Goal: Task Accomplishment & Management: Use online tool/utility

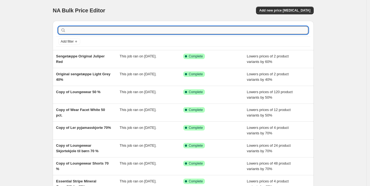
click at [126, 29] on input "text" at bounding box center [187, 30] width 241 height 8
type input "Linen"
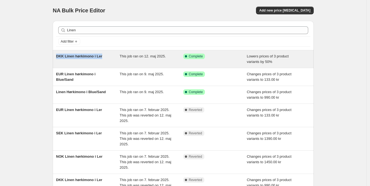
drag, startPoint x: 57, startPoint y: 57, endPoint x: 104, endPoint y: 58, distance: 46.7
click at [104, 58] on div "DKK Linen hørkimono i Ler This job ran on 12. maj 2025. Success Complete Comple…" at bounding box center [183, 59] width 261 height 18
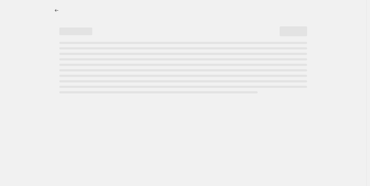
select select "percentage"
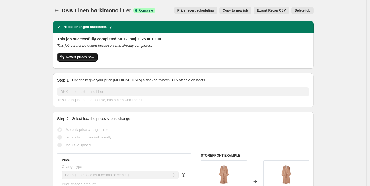
click at [78, 57] on span "Revert prices now" at bounding box center [80, 57] width 28 height 4
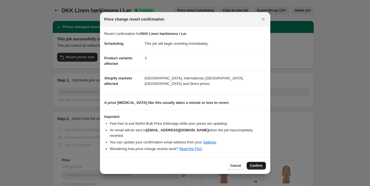
click at [258, 163] on span "Confirm" at bounding box center [256, 165] width 13 height 4
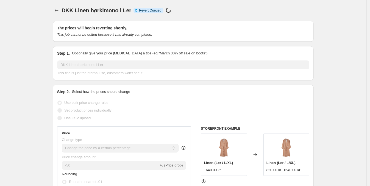
select select "percentage"
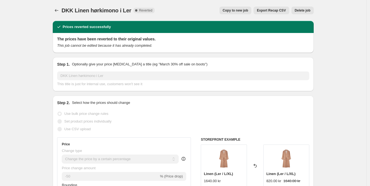
click at [239, 11] on span "Copy to new job" at bounding box center [236, 10] width 26 height 4
select select "percentage"
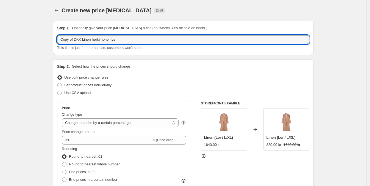
drag, startPoint x: 121, startPoint y: 38, endPoint x: 46, endPoint y: 37, distance: 74.7
paste input "[URL][DOMAIN_NAME]"
type input "[URL][DOMAIN_NAME]"
click at [55, 10] on button "Price change jobs" at bounding box center [57, 11] width 8 height 8
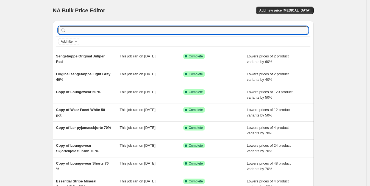
click at [90, 27] on input "text" at bounding box center [187, 30] width 241 height 8
paste input "[URL][DOMAIN_NAME]"
type input "[URL][DOMAIN_NAME]"
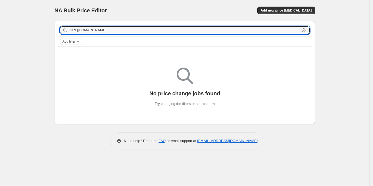
drag, startPoint x: 139, startPoint y: 29, endPoint x: 54, endPoint y: 27, distance: 85.4
click at [54, 27] on div "[URL][DOMAIN_NAME] Clear Add filter No price change jobs found Try changing the…" at bounding box center [182, 70] width 265 height 108
type input "/"
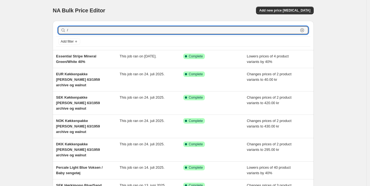
drag, startPoint x: 81, startPoint y: 30, endPoint x: 66, endPoint y: 32, distance: 15.4
click at [66, 32] on div "/ Clear" at bounding box center [183, 30] width 250 height 8
type input "Linen"
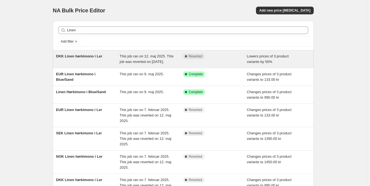
click at [93, 56] on span "DKK Linen hørkimono i Ler" at bounding box center [79, 56] width 46 height 4
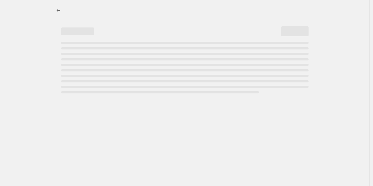
select select "percentage"
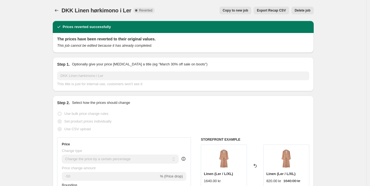
click at [238, 10] on span "Copy to new job" at bounding box center [236, 10] width 26 height 4
select select "percentage"
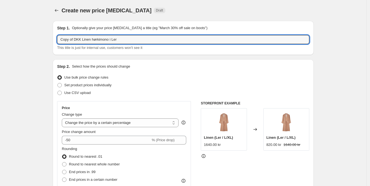
drag, startPoint x: 123, startPoint y: 40, endPoint x: 52, endPoint y: 36, distance: 71.5
click at [69, 38] on input "Copy of DKK Linen hørkimono i Ler" at bounding box center [183, 39] width 252 height 9
drag, startPoint x: 75, startPoint y: 40, endPoint x: 54, endPoint y: 38, distance: 21.5
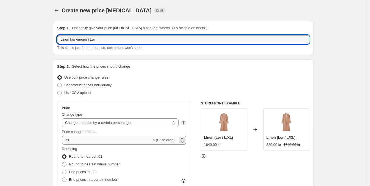
type input "Linen hørkimono i Ler"
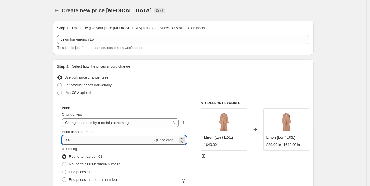
drag, startPoint x: 79, startPoint y: 139, endPoint x: 68, endPoint y: 140, distance: 11.0
click at [68, 140] on input "-50" at bounding box center [106, 140] width 89 height 9
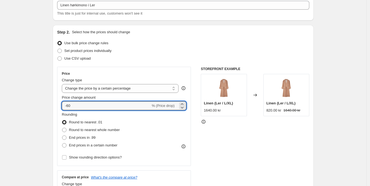
scroll to position [34, 0]
click at [74, 105] on input "-60" at bounding box center [106, 106] width 89 height 9
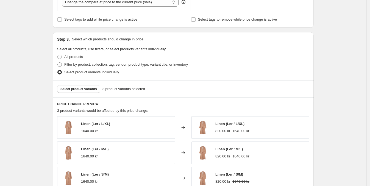
scroll to position [206, 0]
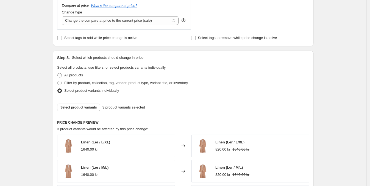
click at [184, 63] on div "Step 3. Select which products should change in price Select all products, use f…" at bounding box center [183, 74] width 261 height 48
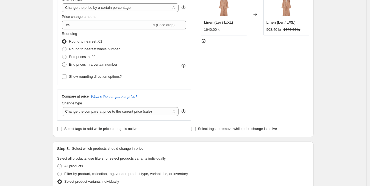
scroll to position [103, 0]
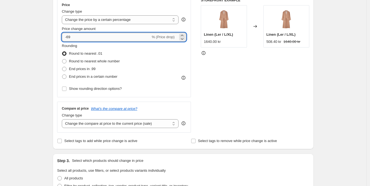
click at [78, 34] on input "-69" at bounding box center [106, 37] width 89 height 9
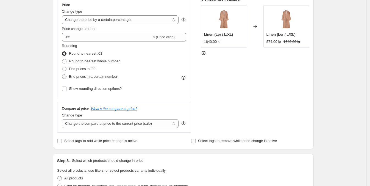
click at [162, 140] on div "Select tags to add while price change is active" at bounding box center [116, 141] width 118 height 8
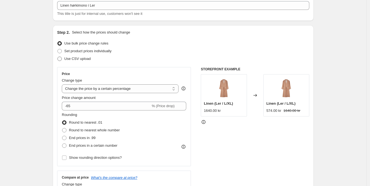
scroll to position [0, 0]
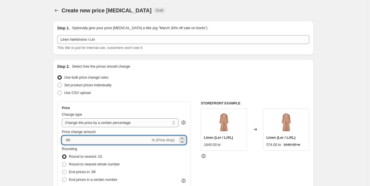
click at [80, 137] on input "-65" at bounding box center [106, 140] width 89 height 9
type input "-6"
click at [165, 161] on div "Rounding Round to nearest .01 Round to nearest whole number End prices in .99 E…" at bounding box center [124, 164] width 124 height 37
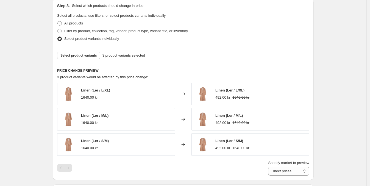
scroll to position [274, 0]
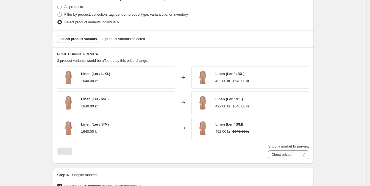
click at [187, 55] on h6 "PRICE CHANGE PREVIEW" at bounding box center [183, 54] width 252 height 4
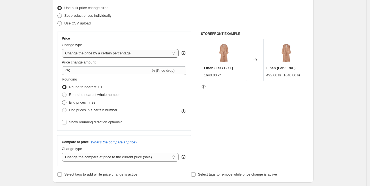
scroll to position [68, 0]
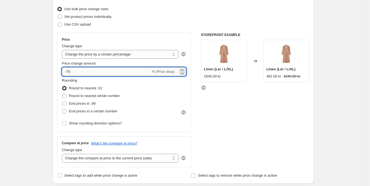
click at [76, 73] on input "-70" at bounding box center [106, 71] width 89 height 9
type input "-7"
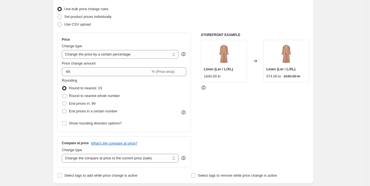
click at [153, 105] on div "Rounding Round to nearest .01 Round to nearest whole number End prices in .99 E…" at bounding box center [124, 96] width 124 height 37
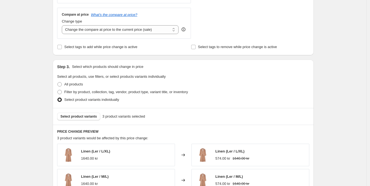
scroll to position [206, 0]
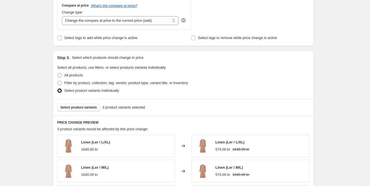
click at [211, 84] on div "Filter by product, collection, tag, vendor, product type, variant title, or inv…" at bounding box center [183, 83] width 252 height 8
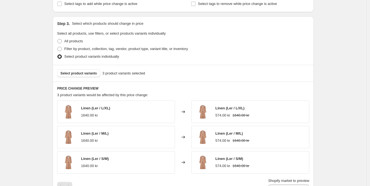
click at [167, 117] on div "Linen (Ler / L/XL) 1640.00 kr" at bounding box center [116, 111] width 118 height 23
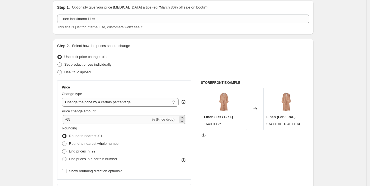
scroll to position [34, 0]
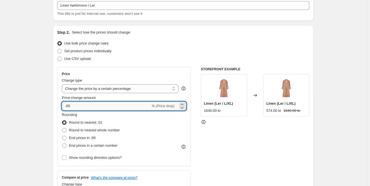
click at [80, 107] on input "-65" at bounding box center [106, 106] width 89 height 9
click at [154, 124] on div "Rounding Round to nearest .01 Round to nearest whole number End prices in .99 E…" at bounding box center [124, 130] width 124 height 37
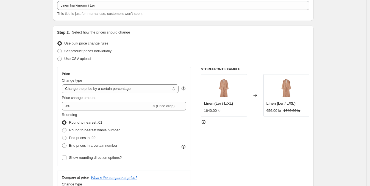
click at [219, 131] on div "STOREFRONT EXAMPLE Linen (Ler / L/XL) 1640.00 kr Changed to Linen (Ler / L/XL) …" at bounding box center [255, 134] width 108 height 134
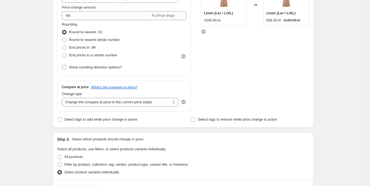
scroll to position [103, 0]
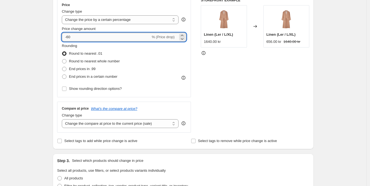
click at [76, 36] on input "-60" at bounding box center [106, 37] width 89 height 9
type input "-65"
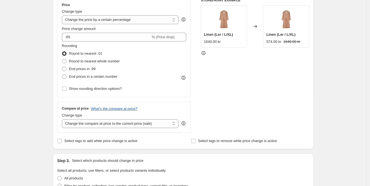
click at [172, 51] on div "Rounding Round to nearest .01 Round to nearest whole number End prices in .99 E…" at bounding box center [124, 61] width 124 height 37
click at [220, 99] on div "STOREFRONT EXAMPLE Linen (Ler / L/XL) 1640.00 kr Changed to Linen (Ler / L/XL) …" at bounding box center [255, 65] width 108 height 134
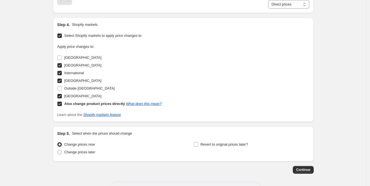
scroll to position [445, 0]
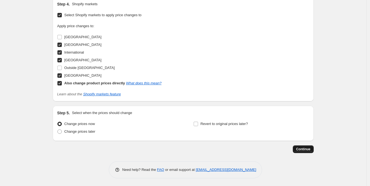
click at [305, 150] on span "Continue" at bounding box center [303, 149] width 14 height 4
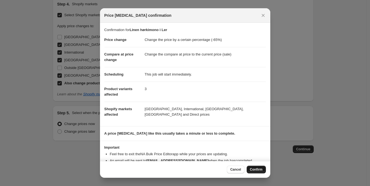
click at [256, 169] on span "Confirm" at bounding box center [256, 169] width 13 height 4
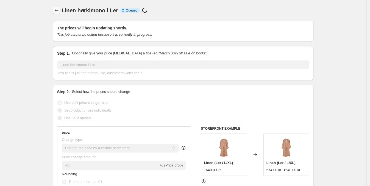
click at [56, 10] on icon "Price change jobs" at bounding box center [56, 10] width 5 height 5
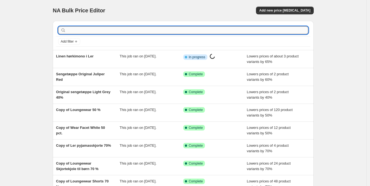
click at [89, 30] on input "text" at bounding box center [187, 30] width 241 height 8
type input "L"
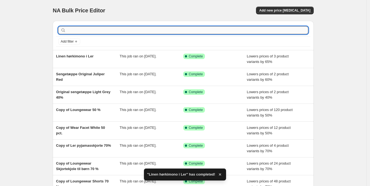
click at [103, 31] on input "text" at bounding box center [187, 30] width 241 height 8
type input "Linen"
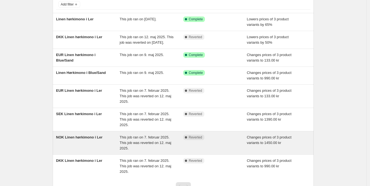
scroll to position [34, 0]
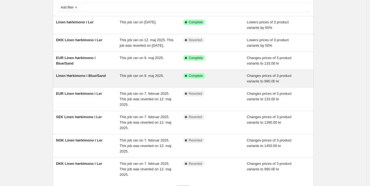
click at [87, 78] on span "Linen Hørkimono i Blue/Sand" at bounding box center [81, 76] width 50 height 4
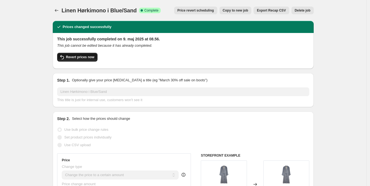
click at [81, 60] on button "Revert prices now" at bounding box center [77, 57] width 40 height 9
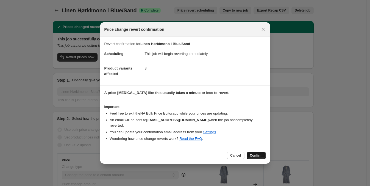
click at [260, 153] on span "Confirm" at bounding box center [256, 155] width 13 height 4
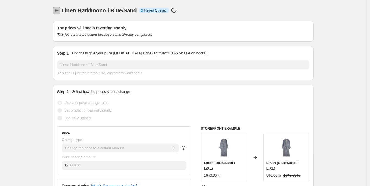
click at [56, 12] on icon "Price change jobs" at bounding box center [56, 10] width 5 height 5
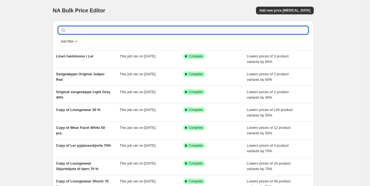
click at [88, 31] on input "text" at bounding box center [187, 30] width 241 height 8
type input "Linen"
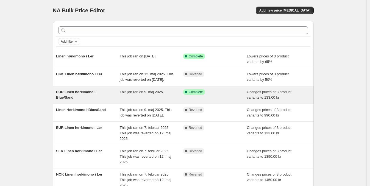
click at [83, 97] on span "EUR Linen hørkimono i Blue/Sand" at bounding box center [76, 95] width 40 height 10
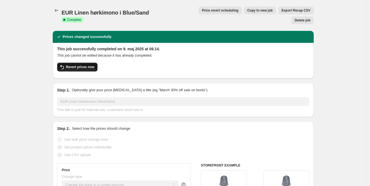
click at [82, 65] on span "Revert prices now" at bounding box center [80, 67] width 28 height 4
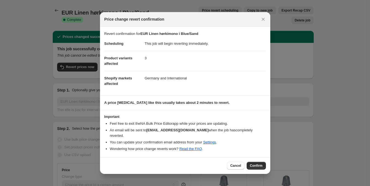
drag, startPoint x: 251, startPoint y: 162, endPoint x: 248, endPoint y: 160, distance: 4.2
click at [251, 163] on span "Confirm" at bounding box center [256, 165] width 13 height 4
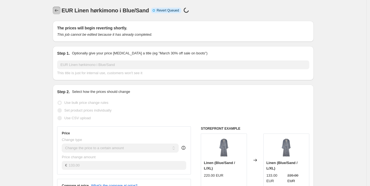
click at [58, 10] on icon "Price change jobs" at bounding box center [56, 10] width 5 height 5
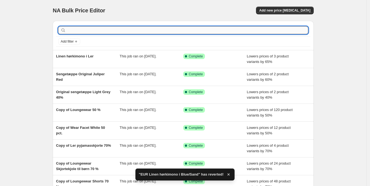
click at [106, 30] on input "text" at bounding box center [187, 30] width 241 height 8
type input "Linen"
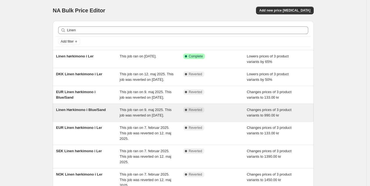
click at [91, 112] on span "Linen Hørkimono i Blue/Sand" at bounding box center [81, 110] width 50 height 4
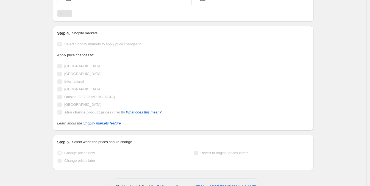
scroll to position [410, 0]
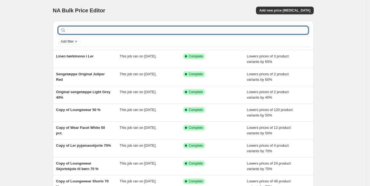
click at [100, 32] on input "text" at bounding box center [187, 30] width 241 height 8
type input "blue"
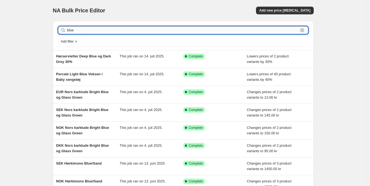
click at [108, 30] on input "blue" at bounding box center [182, 30] width 231 height 8
type input "blue"
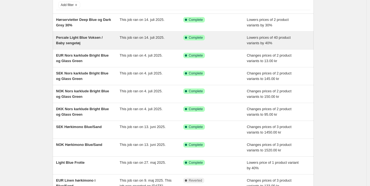
scroll to position [68, 0]
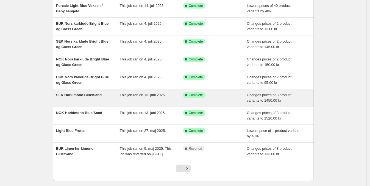
click at [91, 94] on span "SEK Hørkimono Blue/Sand" at bounding box center [79, 95] width 46 height 4
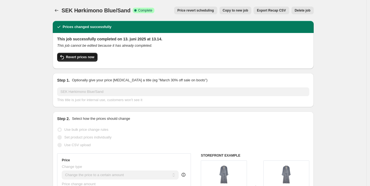
click at [79, 60] on button "Revert prices now" at bounding box center [77, 57] width 40 height 9
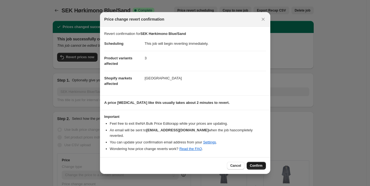
click at [258, 164] on span "Confirm" at bounding box center [256, 165] width 13 height 4
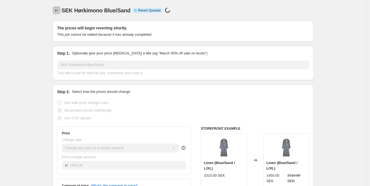
click at [57, 9] on icon "Price change jobs" at bounding box center [56, 10] width 5 height 5
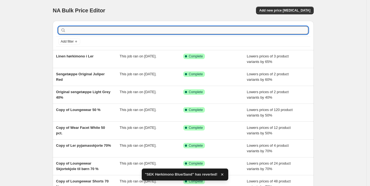
click at [85, 27] on input "text" at bounding box center [187, 30] width 241 height 8
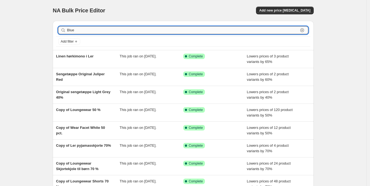
type input "Blue s"
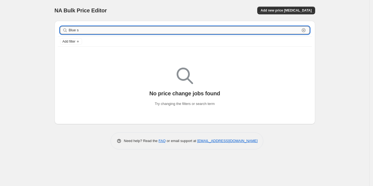
click at [89, 32] on input "Blue s" at bounding box center [184, 30] width 231 height 8
type input "Blue sna"
click at [89, 31] on input "Blue sna" at bounding box center [184, 30] width 231 height 8
type input "Blue sand"
click at [96, 31] on input "Blue sand" at bounding box center [184, 30] width 231 height 8
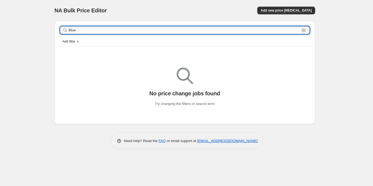
type input "Blue"
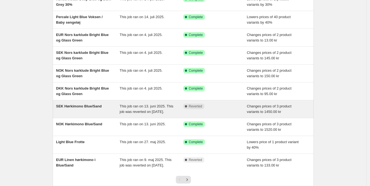
scroll to position [68, 0]
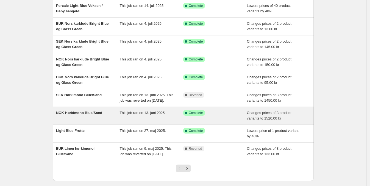
click at [97, 115] on span "NOK Hørkimono Blue/Sand" at bounding box center [79, 113] width 46 height 4
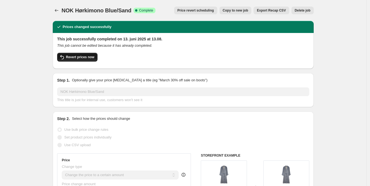
click at [84, 57] on span "Revert prices now" at bounding box center [80, 57] width 28 height 4
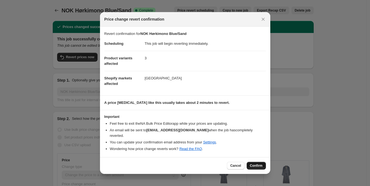
click at [257, 163] on span "Confirm" at bounding box center [256, 165] width 13 height 4
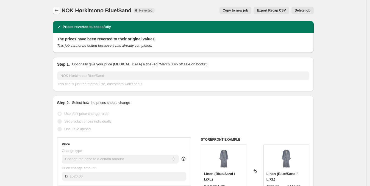
click at [57, 10] on icon "Price change jobs" at bounding box center [56, 10] width 5 height 5
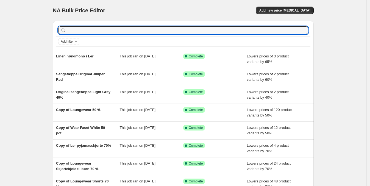
click at [83, 34] on div at bounding box center [183, 30] width 254 height 12
type input "Blue"
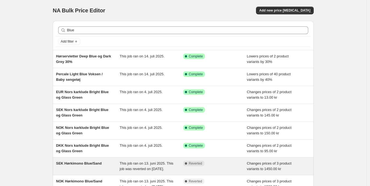
click at [78, 162] on span "SEK Hørkimono Blue/Sand" at bounding box center [79, 163] width 46 height 4
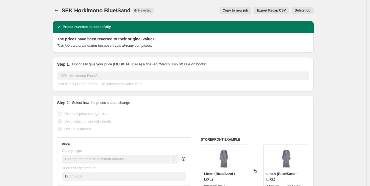
click at [236, 9] on span "Copy to new job" at bounding box center [236, 10] width 26 height 4
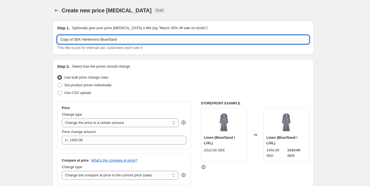
drag, startPoint x: 82, startPoint y: 39, endPoint x: 59, endPoint y: 38, distance: 23.6
click at [56, 38] on div "Step 1. Optionally give your price [MEDICAL_DATA] a title (eg "March 30% off sa…" at bounding box center [183, 38] width 261 height 34
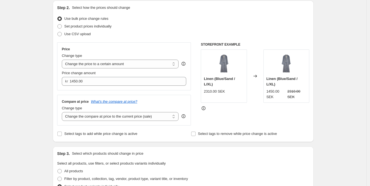
scroll to position [68, 0]
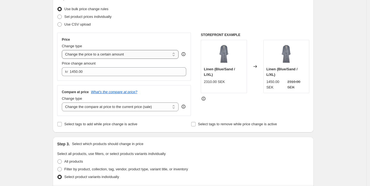
type input "Hørkimono Blue/Sand"
click at [143, 52] on select "Change the price to a certain amount Change the price by a certain amount Chang…" at bounding box center [120, 54] width 117 height 9
select select "percentage"
click at [63, 50] on select "Change the price to a certain amount Change the price by a certain amount Chang…" at bounding box center [120, 54] width 117 height 9
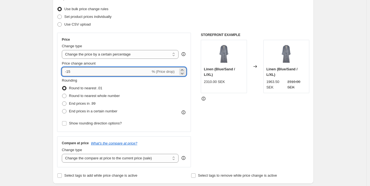
drag, startPoint x: 100, startPoint y: 71, endPoint x: 68, endPoint y: 69, distance: 32.2
click at [68, 69] on input "-15" at bounding box center [106, 71] width 89 height 9
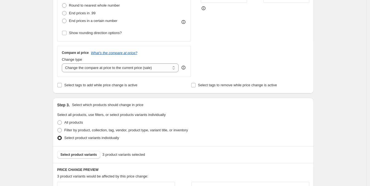
scroll to position [172, 0]
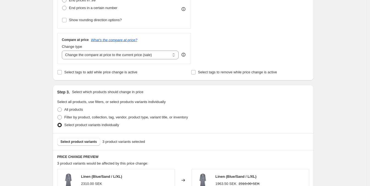
type input "-50"
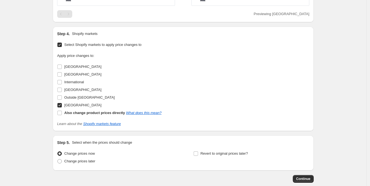
scroll to position [412, 0]
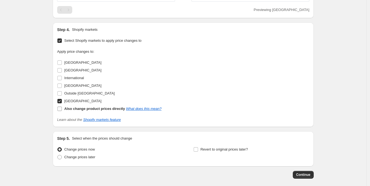
click at [61, 107] on input "Also change product prices directly What does this mean?" at bounding box center [59, 108] width 4 height 4
checkbox input "true"
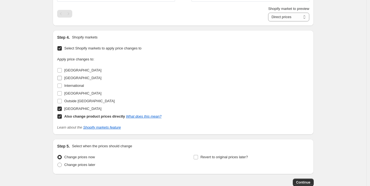
click at [60, 77] on input "[GEOGRAPHIC_DATA]" at bounding box center [59, 78] width 4 height 4
checkbox input "true"
click at [61, 84] on input "International" at bounding box center [59, 85] width 4 height 4
checkbox input "true"
click at [61, 94] on input "[GEOGRAPHIC_DATA]" at bounding box center [59, 93] width 4 height 4
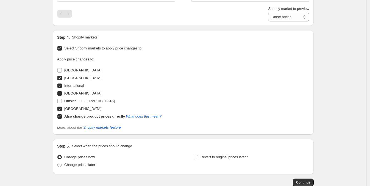
checkbox input "true"
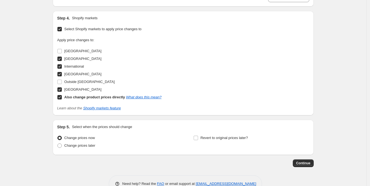
scroll to position [445, 0]
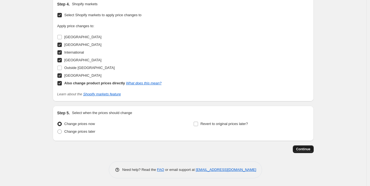
click at [306, 148] on span "Continue" at bounding box center [303, 149] width 14 height 4
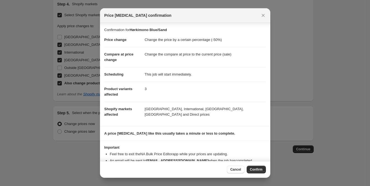
scroll to position [14, 0]
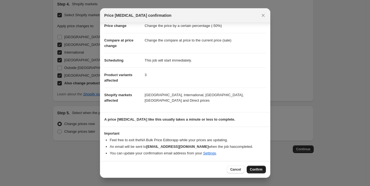
click at [259, 169] on span "Confirm" at bounding box center [256, 169] width 13 height 4
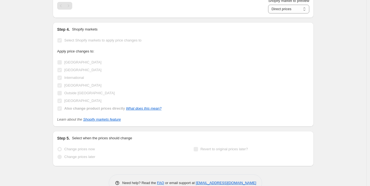
scroll to position [459, 0]
select select "percentage"
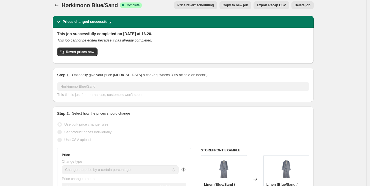
scroll to position [0, 0]
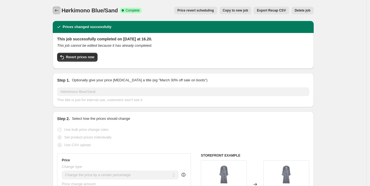
click at [56, 10] on icon "Price change jobs" at bounding box center [56, 10] width 5 height 5
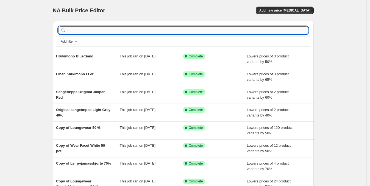
click at [125, 27] on input "text" at bounding box center [187, 30] width 241 height 8
type input "Line"
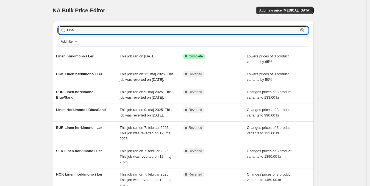
drag, startPoint x: 113, startPoint y: 28, endPoint x: 55, endPoint y: 25, distance: 58.5
click at [55, 25] on div "Line Clear Add filter" at bounding box center [183, 35] width 261 height 29
type input "hørkimono"
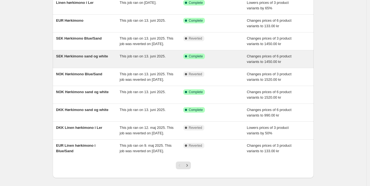
scroll to position [103, 0]
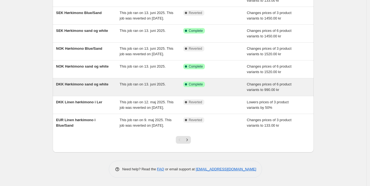
click at [85, 86] on span "DKK Hørkimono sand og white" at bounding box center [82, 84] width 52 height 4
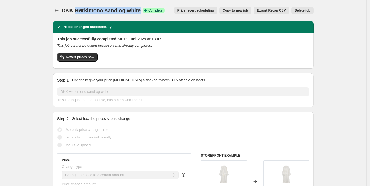
drag, startPoint x: 76, startPoint y: 10, endPoint x: 140, endPoint y: 12, distance: 64.3
click at [140, 12] on span "DKK Hørkimono sand og white" at bounding box center [100, 10] width 79 height 6
copy span "Hørkimono sand og white"
click at [83, 56] on span "Revert prices now" at bounding box center [80, 57] width 28 height 4
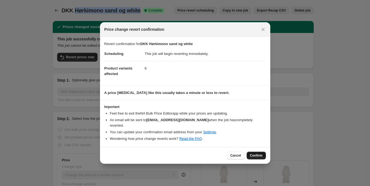
click at [257, 154] on span "Confirm" at bounding box center [256, 155] width 13 height 4
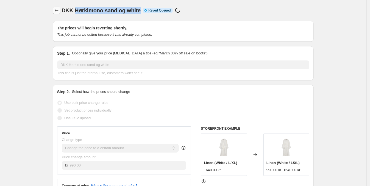
click at [56, 10] on icon "Price change jobs" at bounding box center [56, 10] width 5 height 5
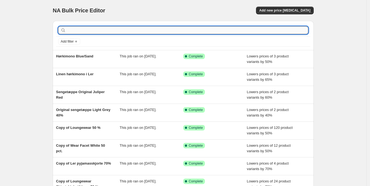
click at [84, 33] on input "text" at bounding box center [187, 30] width 241 height 8
paste input "Hørkimono sand og white"
type input "Hørkimono sand og white"
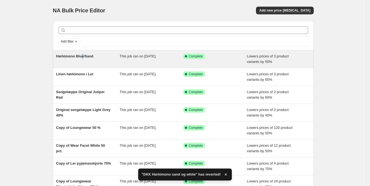
click at [84, 57] on span "Hørkimono Blue/Sand" at bounding box center [74, 56] width 37 height 4
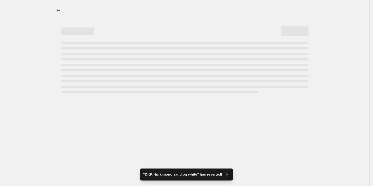
select select "percentage"
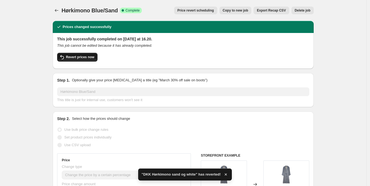
click at [78, 57] on span "Revert prices now" at bounding box center [80, 57] width 28 height 4
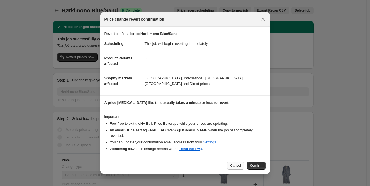
click at [235, 164] on span "Cancel" at bounding box center [235, 165] width 11 height 4
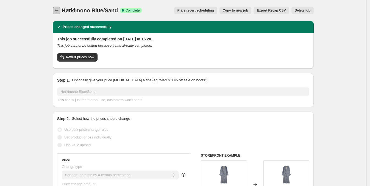
click at [58, 9] on icon "Price change jobs" at bounding box center [56, 10] width 5 height 5
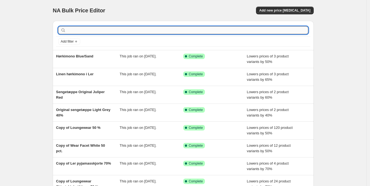
click at [83, 28] on input "text" at bounding box center [187, 30] width 241 height 8
paste input "Hørkimono sand og white"
type input "Hørkimono sand og white"
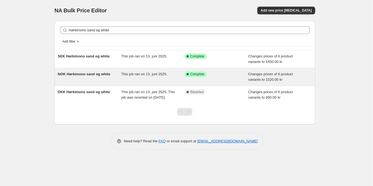
click at [88, 72] on span "NOK Hørkimono sand og white" at bounding box center [84, 74] width 52 height 4
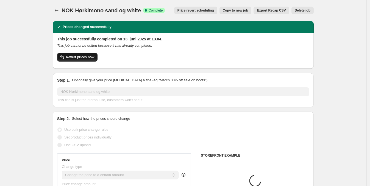
click at [81, 55] on span "Revert prices now" at bounding box center [80, 57] width 28 height 4
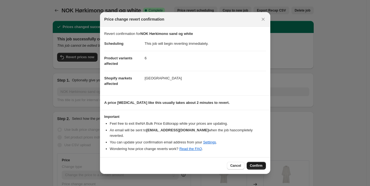
click at [262, 163] on span "Confirm" at bounding box center [256, 165] width 13 height 4
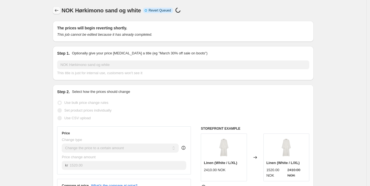
click at [57, 10] on icon "Price change jobs" at bounding box center [56, 10] width 5 height 5
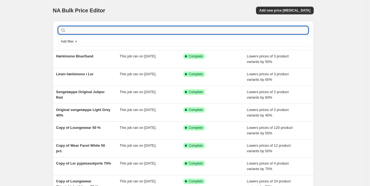
click at [88, 29] on input "text" at bounding box center [187, 30] width 241 height 8
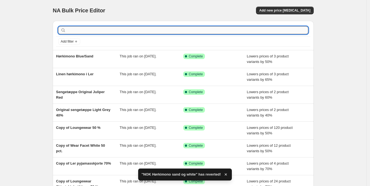
click at [91, 32] on input "text" at bounding box center [187, 30] width 241 height 8
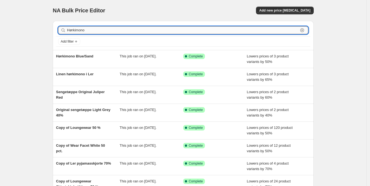
type input "Hørkimono"
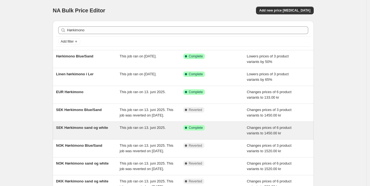
click at [89, 130] on span "SEK Hørkimono sand og white" at bounding box center [82, 127] width 52 height 4
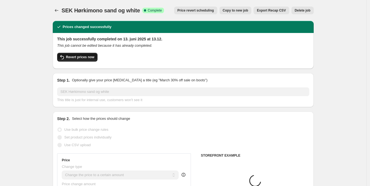
click at [83, 56] on span "Revert prices now" at bounding box center [80, 57] width 28 height 4
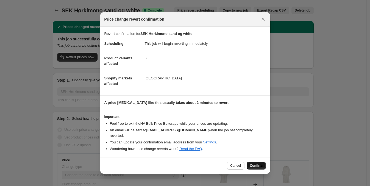
click at [257, 163] on span "Confirm" at bounding box center [256, 165] width 13 height 4
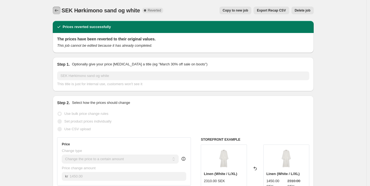
click at [59, 13] on icon "Price change jobs" at bounding box center [56, 10] width 5 height 5
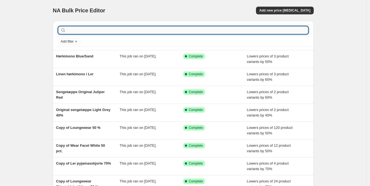
click at [85, 28] on input "text" at bounding box center [187, 30] width 241 height 8
paste input "Hørkimono sand og white"
type input "Hørkimono sand og white"
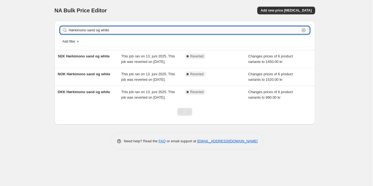
drag, startPoint x: 111, startPoint y: 29, endPoint x: 86, endPoint y: 33, distance: 24.8
click at [86, 33] on input "Hørkimono sand og white" at bounding box center [184, 30] width 231 height 8
type input "Hørkimono"
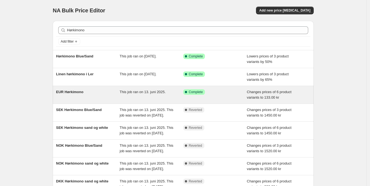
click at [81, 92] on span "EUR Hørkimono" at bounding box center [69, 92] width 27 height 4
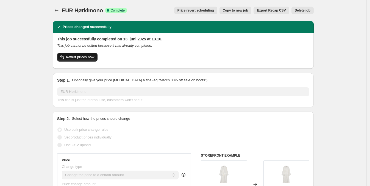
click at [81, 59] on span "Revert prices now" at bounding box center [80, 57] width 28 height 4
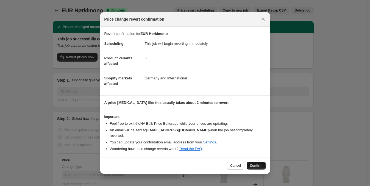
click at [261, 163] on span "Confirm" at bounding box center [256, 165] width 13 height 4
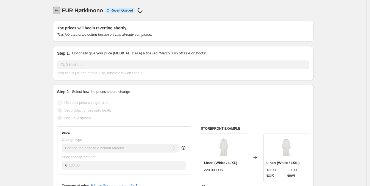
click at [58, 9] on icon "Price change jobs" at bounding box center [56, 10] width 5 height 5
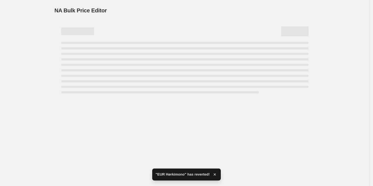
click at [86, 31] on div "Page loading" at bounding box center [77, 31] width 33 height 8
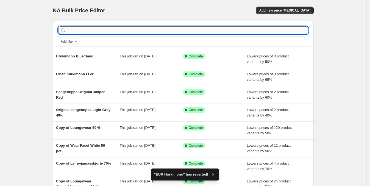
click at [107, 29] on input "text" at bounding box center [187, 30] width 241 height 8
paste input "Hørkimono sand og white"
type input "Hørkimono sand og white"
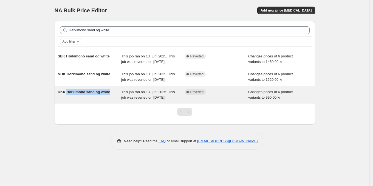
drag, startPoint x: 112, startPoint y: 105, endPoint x: 66, endPoint y: 103, distance: 45.3
click at [66, 100] on div "DKK Hørkimono sand og white" at bounding box center [90, 94] width 64 height 11
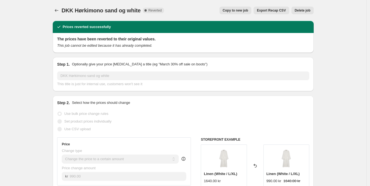
click at [239, 10] on span "Copy to new job" at bounding box center [236, 10] width 26 height 4
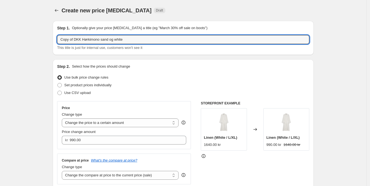
drag, startPoint x: 140, startPoint y: 41, endPoint x: 41, endPoint y: 33, distance: 98.8
paste input "text"
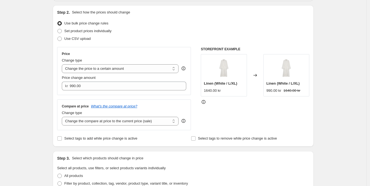
scroll to position [103, 0]
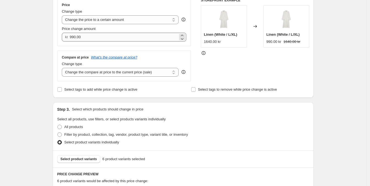
type input "Hørkimono sand og white"
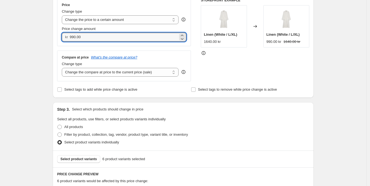
drag, startPoint x: 90, startPoint y: 36, endPoint x: 71, endPoint y: 35, distance: 19.8
click at [71, 35] on div "kr 990.00" at bounding box center [124, 37] width 124 height 9
type input "50.00"
click at [130, 16] on select "Change the price to a certain amount Change the price by a certain amount Chang…" at bounding box center [120, 19] width 117 height 9
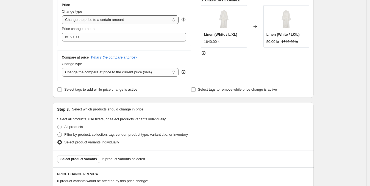
select select "percentage"
click at [63, 15] on select "Change the price to a certain amount Change the price by a certain amount Chang…" at bounding box center [120, 19] width 117 height 9
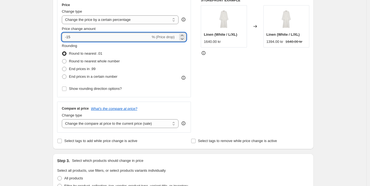
drag, startPoint x: 76, startPoint y: 34, endPoint x: 70, endPoint y: 35, distance: 5.9
click at [70, 36] on input "-15" at bounding box center [106, 37] width 89 height 9
type input "-1"
type input "-50"
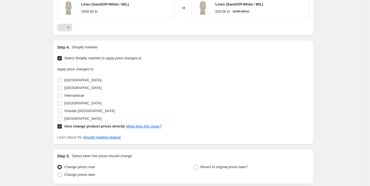
scroll to position [446, 0]
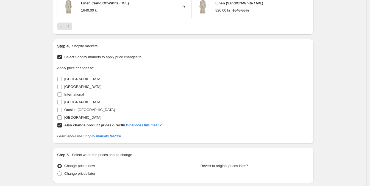
click at [62, 118] on input "[GEOGRAPHIC_DATA]" at bounding box center [59, 117] width 4 height 4
checkbox input "true"
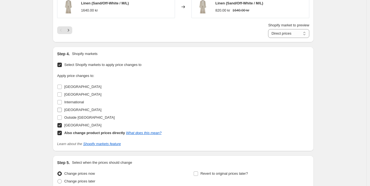
click at [61, 108] on input "[GEOGRAPHIC_DATA]" at bounding box center [59, 110] width 4 height 4
checkbox input "true"
click at [60, 101] on input "International" at bounding box center [59, 102] width 4 height 4
checkbox input "true"
click at [60, 94] on input "[GEOGRAPHIC_DATA]" at bounding box center [59, 94] width 4 height 4
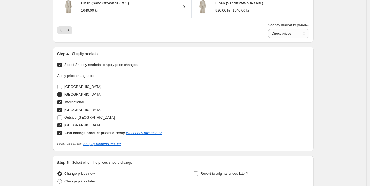
checkbox input "true"
click at [62, 117] on input "Outside [GEOGRAPHIC_DATA]" at bounding box center [59, 117] width 4 height 4
checkbox input "true"
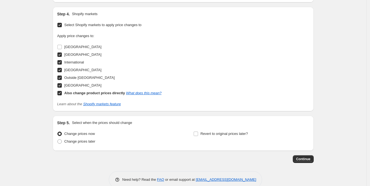
scroll to position [495, 0]
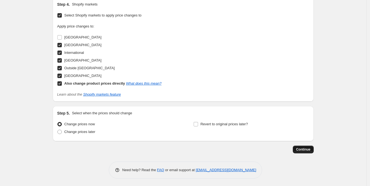
click at [302, 151] on button "Continue" at bounding box center [303, 149] width 21 height 8
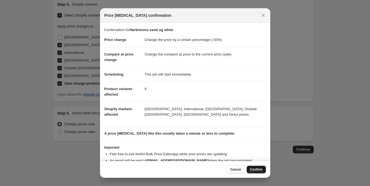
click at [253, 170] on span "Confirm" at bounding box center [256, 169] width 13 height 4
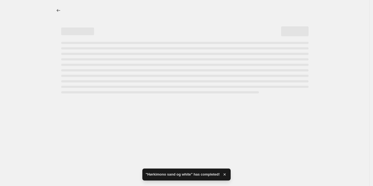
select select "percentage"
